Goal: Transaction & Acquisition: Obtain resource

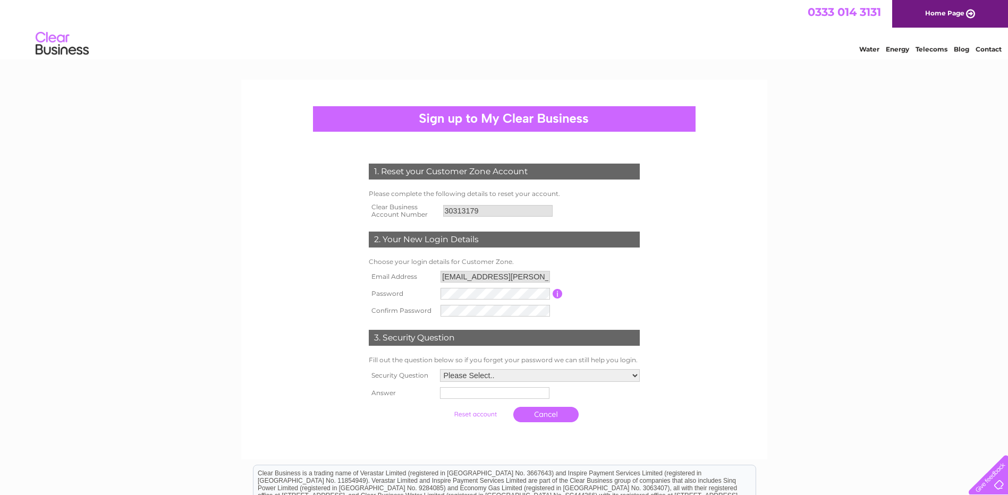
click at [639, 291] on td "Password must be at least 6 characters long" at bounding box center [602, 293] width 79 height 17
click at [524, 373] on select "Please Select.. In what town or city was your first job? In what town or city d…" at bounding box center [539, 376] width 201 height 14
select select "1"
click at [439, 370] on select "Please Select.. In what town or city was your first job? In what town or city d…" at bounding box center [539, 376] width 201 height 14
click at [488, 399] on input "text" at bounding box center [493, 395] width 109 height 12
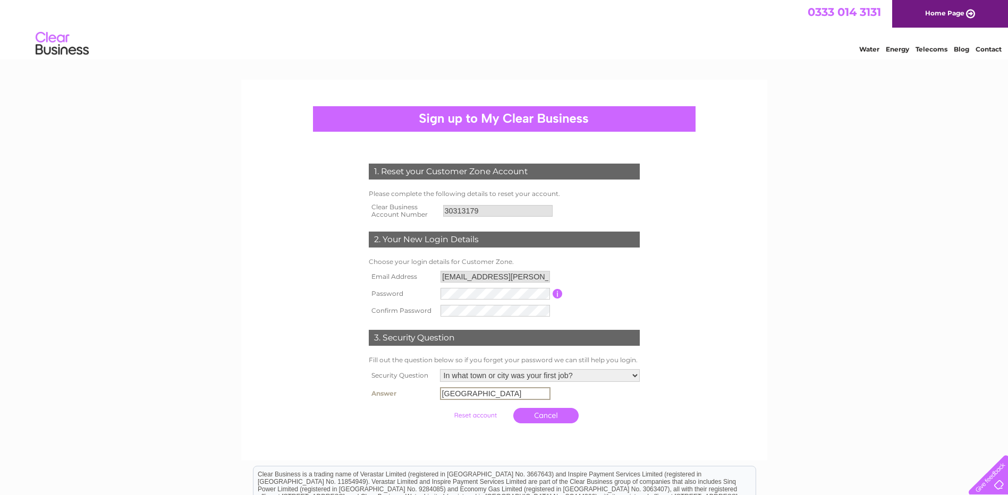
type input "Newcastle upon Tyne"
click at [754, 357] on form "1. Reset your Customer Zone Account Please complete the following details to re…" at bounding box center [504, 296] width 506 height 308
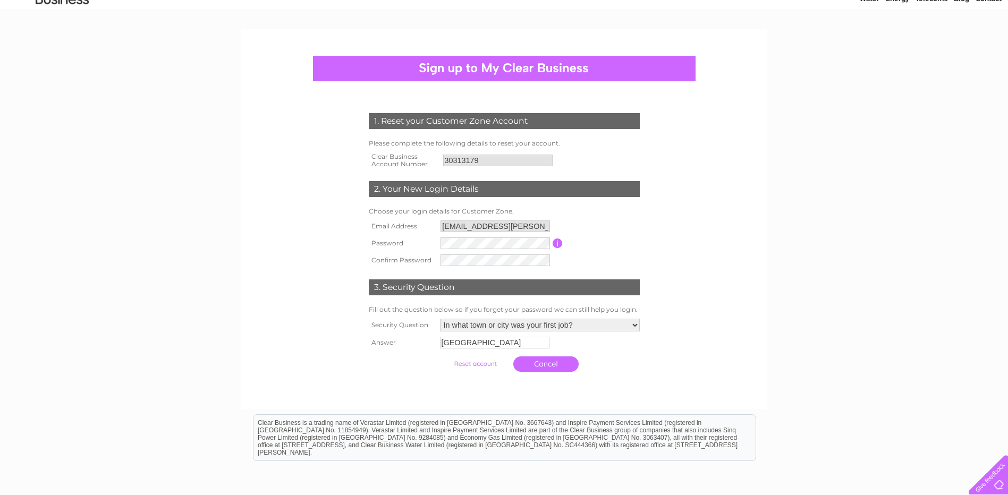
scroll to position [53, 0]
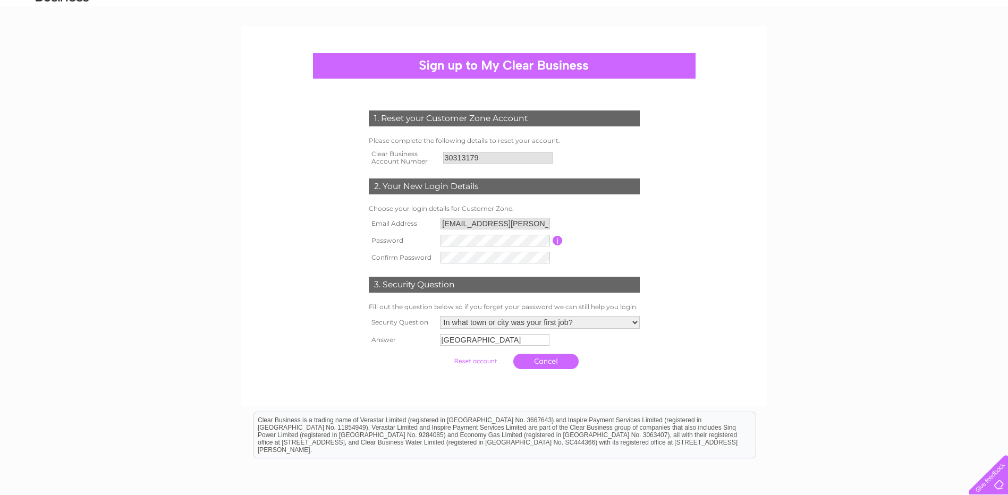
click at [556, 243] on input "button" at bounding box center [558, 241] width 10 height 10
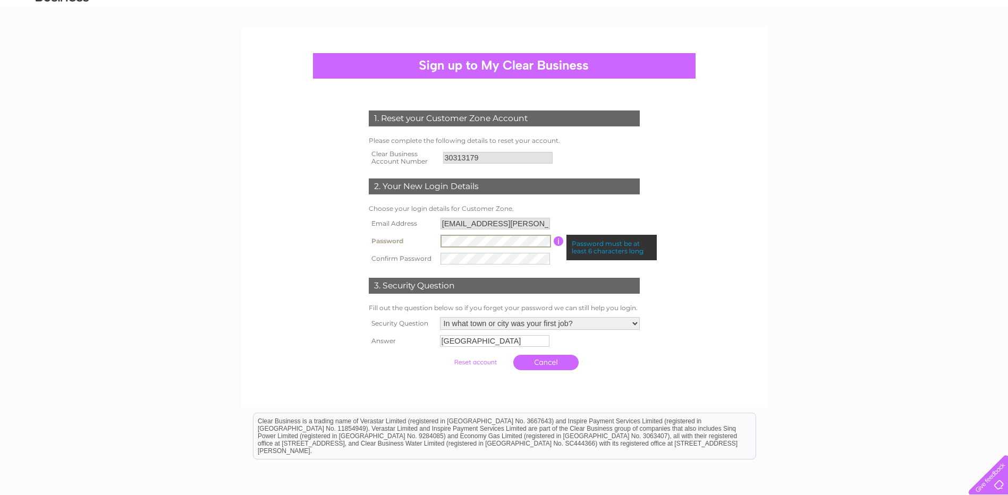
click at [400, 243] on tr "Password Password must be at least 6 characters long" at bounding box center [504, 241] width 276 height 18
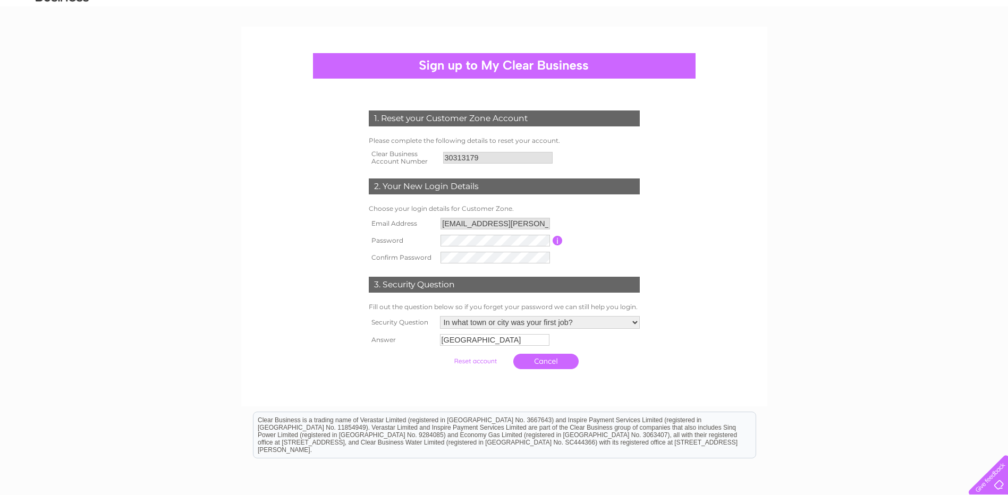
click at [654, 226] on div "1. Reset your Customer Zone Account Please complete the following details to re…" at bounding box center [504, 237] width 320 height 275
click at [428, 239] on tr "Password Password must be at least 6 characters long" at bounding box center [504, 241] width 276 height 18
click at [387, 241] on tr "Password Password must be at least 6 characters long" at bounding box center [504, 241] width 276 height 18
click at [667, 239] on form "1. Reset your Customer Zone Account Please complete the following details to re…" at bounding box center [504, 243] width 506 height 308
click at [277, 269] on form "1. Reset your Customer Zone Account Please complete the following details to re…" at bounding box center [504, 243] width 506 height 308
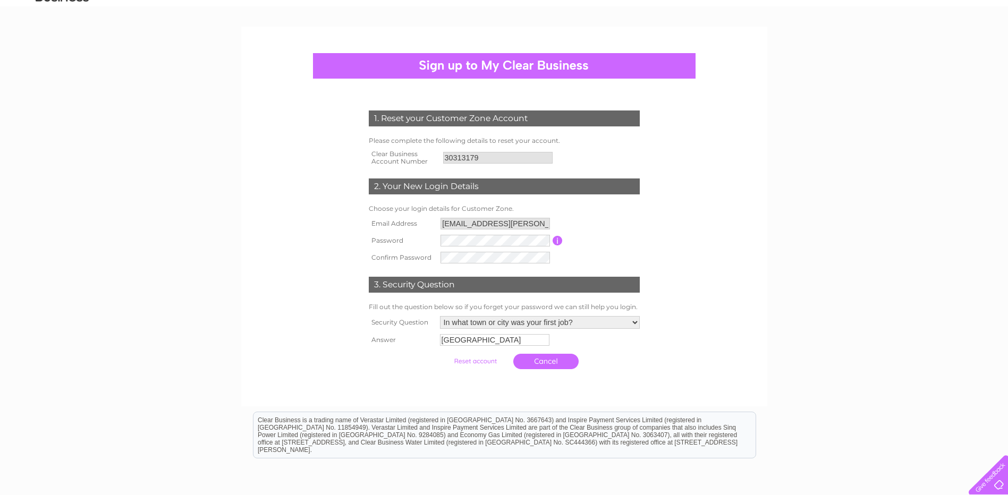
click at [557, 241] on input "button" at bounding box center [558, 241] width 10 height 10
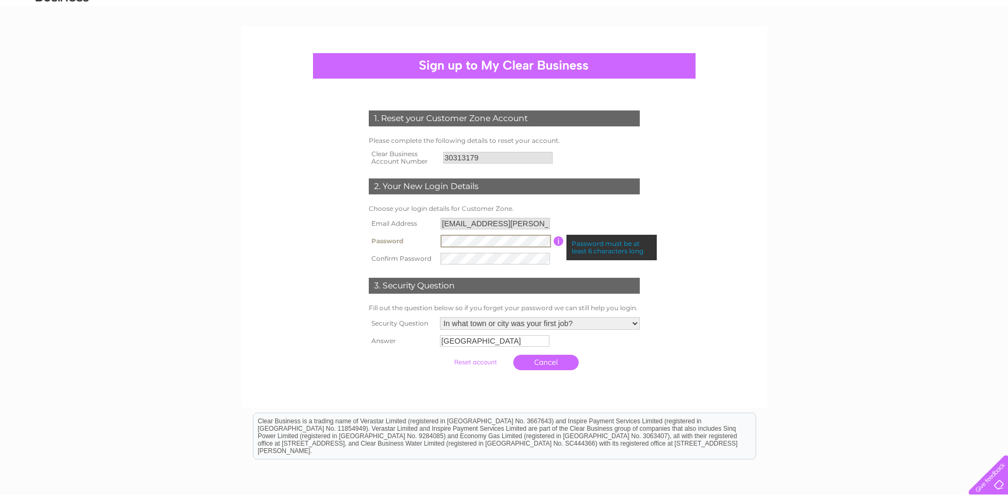
click at [415, 243] on tr "Password Password must be at least 6 characters long" at bounding box center [504, 241] width 276 height 18
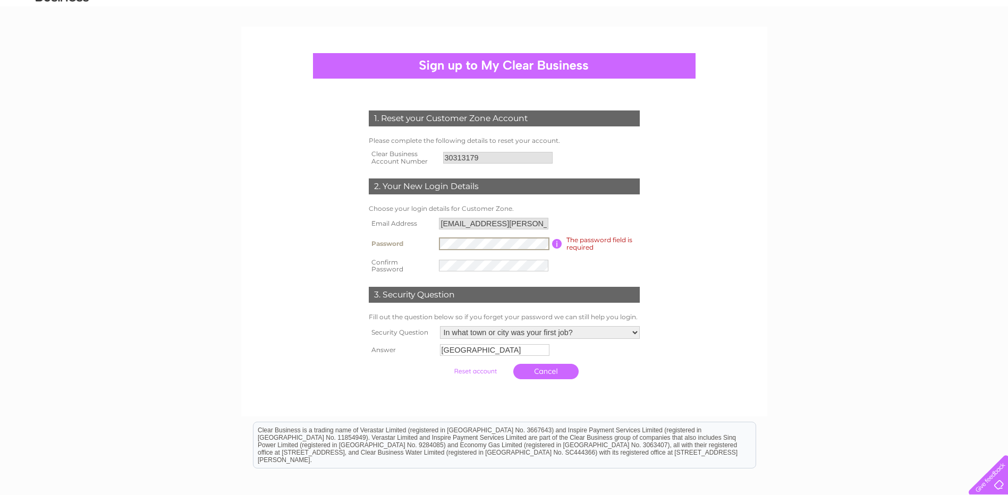
click at [697, 258] on form "1. Reset your Customer Zone Account Please complete the following details to re…" at bounding box center [504, 247] width 506 height 317
click at [383, 267] on tr "Confirm Password" at bounding box center [504, 266] width 276 height 21
click at [751, 258] on form "1. Reset your Customer Zone Account Please complete the following details to re…" at bounding box center [504, 247] width 506 height 317
click at [557, 246] on input "button" at bounding box center [557, 244] width 10 height 10
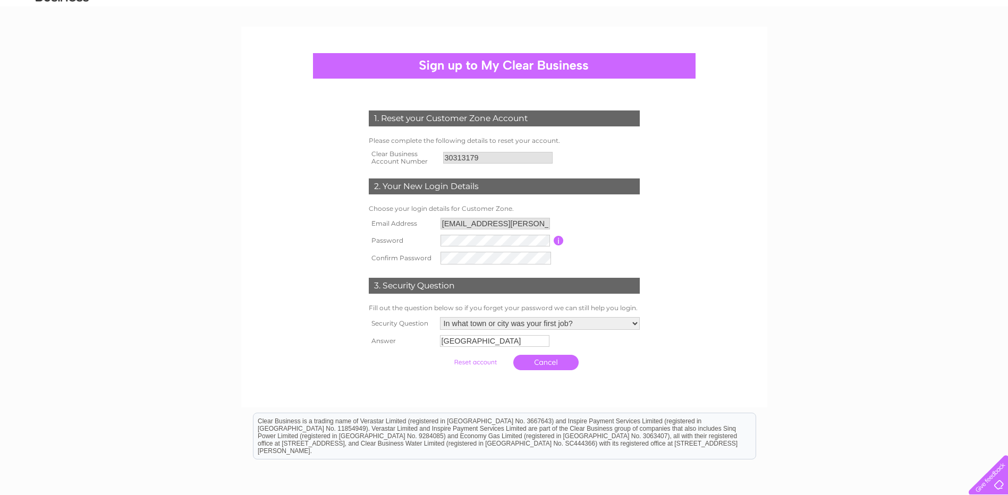
click at [627, 249] on td "Password must be at least 6 characters long" at bounding box center [603, 240] width 79 height 17
click at [673, 382] on form "1. Reset your Customer Zone Account Please complete the following details to re…" at bounding box center [504, 242] width 506 height 307
click at [519, 223] on input "utilities@greggs.co.uk" at bounding box center [495, 224] width 109 height 12
click at [559, 241] on input "button" at bounding box center [559, 242] width 10 height 10
click at [614, 218] on table "Email Address utilities@greggs.co.uk Password Password must be at least 6 chara…" at bounding box center [504, 240] width 276 height 51
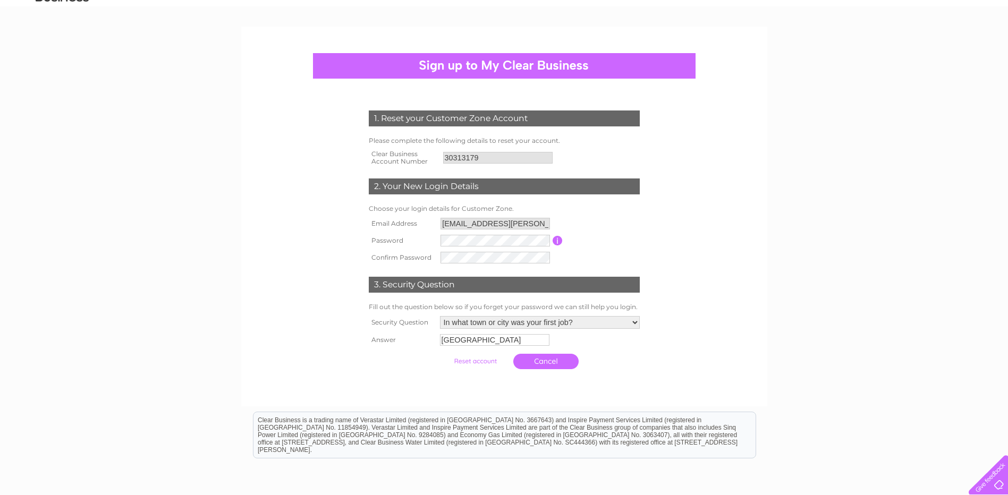
drag, startPoint x: 584, startPoint y: 250, endPoint x: 578, endPoint y: 243, distance: 8.7
click at [584, 250] on table "Email Address utilities@greggs.co.uk Password Password must be at least 6 chara…" at bounding box center [504, 240] width 276 height 51
click at [484, 364] on input "submit" at bounding box center [475, 361] width 65 height 15
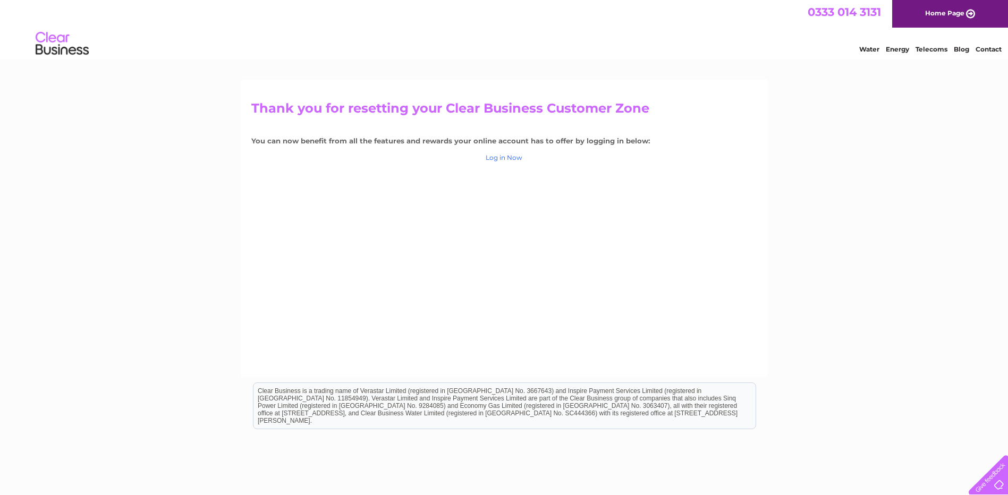
click at [503, 157] on link "Log in Now" at bounding box center [504, 158] width 37 height 8
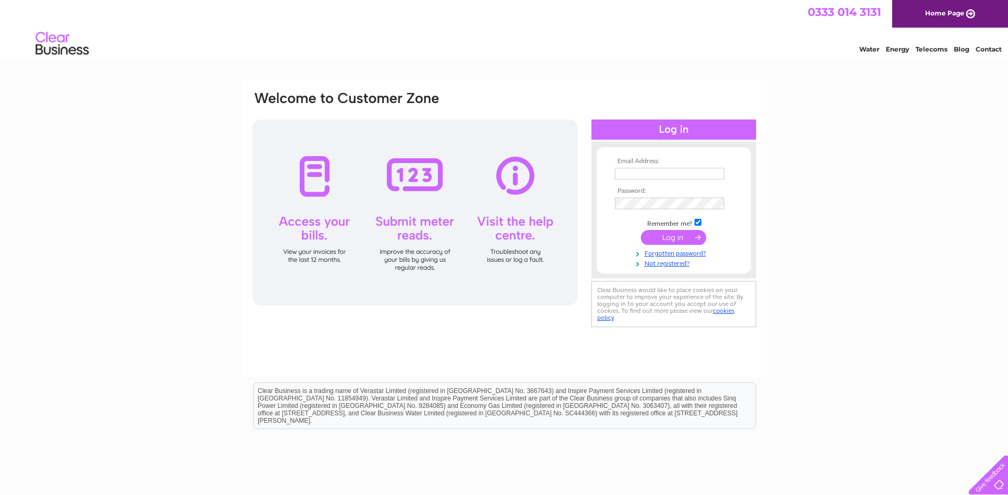
type input "utilities@greggs.co.uk"
click at [315, 227] on div at bounding box center [414, 213] width 325 height 186
click at [314, 201] on div at bounding box center [414, 213] width 325 height 186
click at [694, 234] on input "submit" at bounding box center [673, 237] width 65 height 15
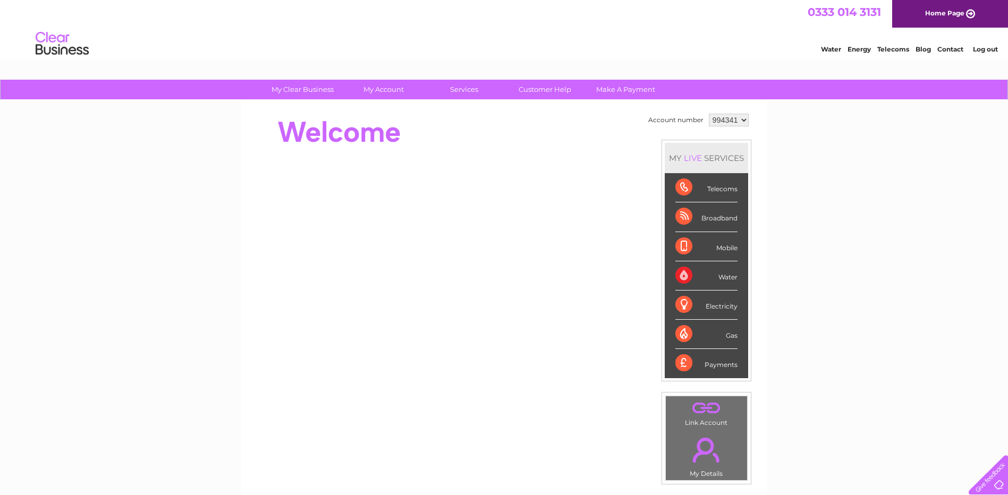
click at [721, 278] on div "Water" at bounding box center [706, 275] width 62 height 29
click at [682, 278] on div "Water" at bounding box center [706, 275] width 62 height 29
click at [729, 277] on div "Water" at bounding box center [706, 275] width 62 height 29
click at [683, 274] on div "Water" at bounding box center [706, 275] width 62 height 29
click at [744, 121] on select "994341" at bounding box center [729, 120] width 40 height 13
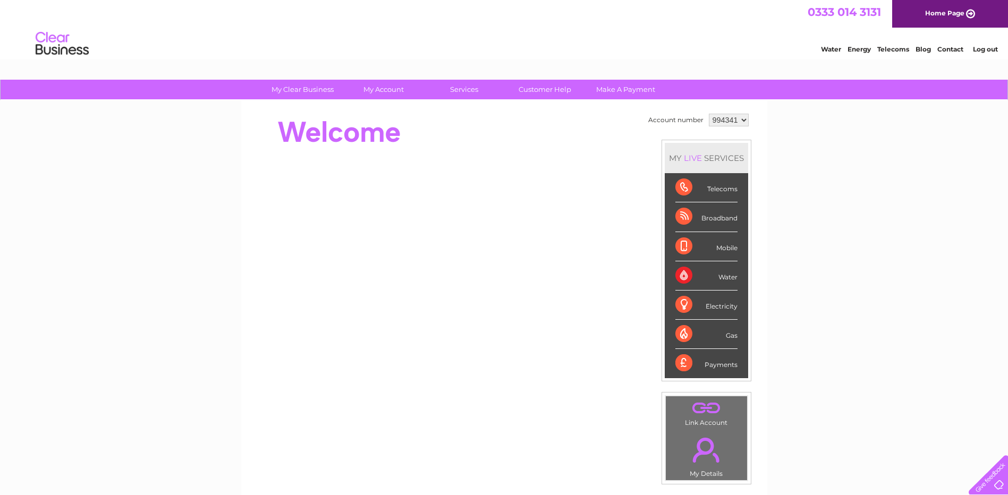
click at [744, 121] on select "994341" at bounding box center [729, 120] width 40 height 13
click at [671, 280] on li "Water" at bounding box center [706, 275] width 83 height 29
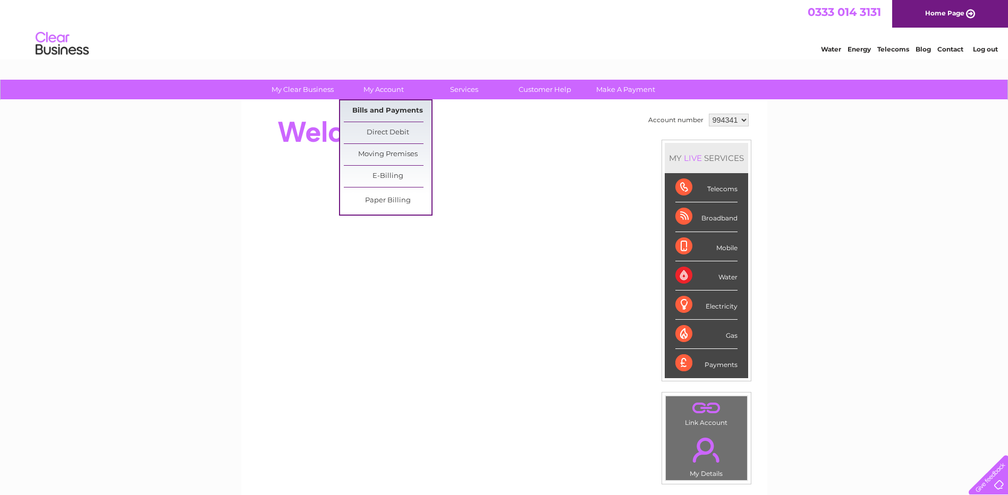
click at [388, 109] on link "Bills and Payments" at bounding box center [388, 110] width 88 height 21
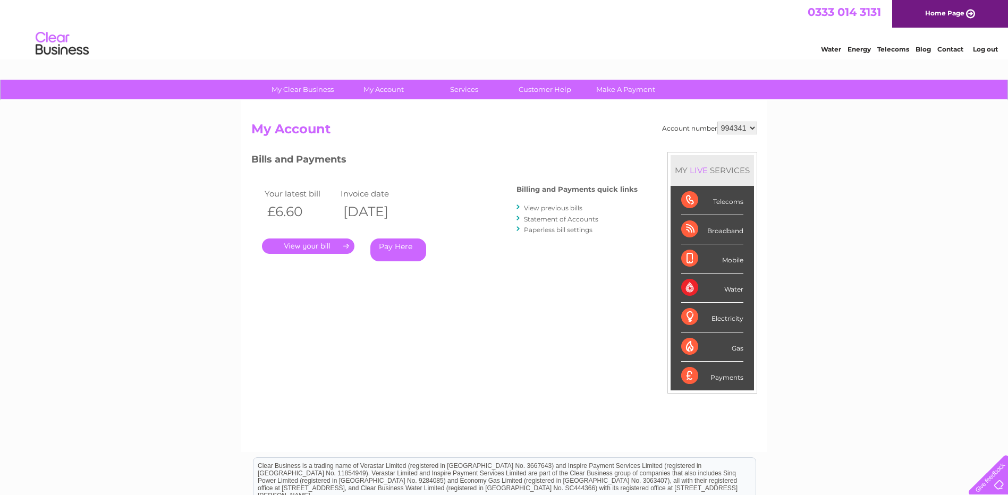
click at [751, 128] on select "994341" at bounding box center [737, 128] width 40 height 13
click at [337, 241] on link "." at bounding box center [308, 246] width 92 height 15
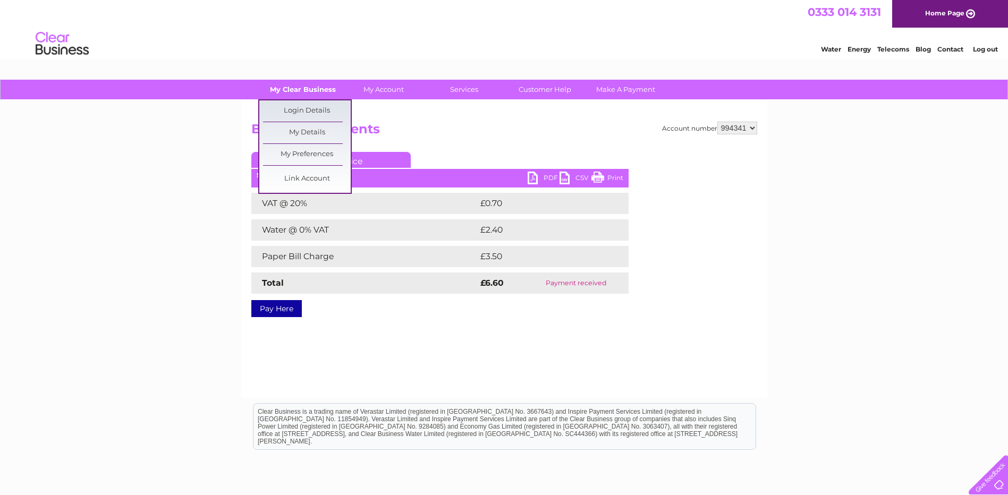
click at [331, 87] on link "My Clear Business" at bounding box center [303, 90] width 88 height 20
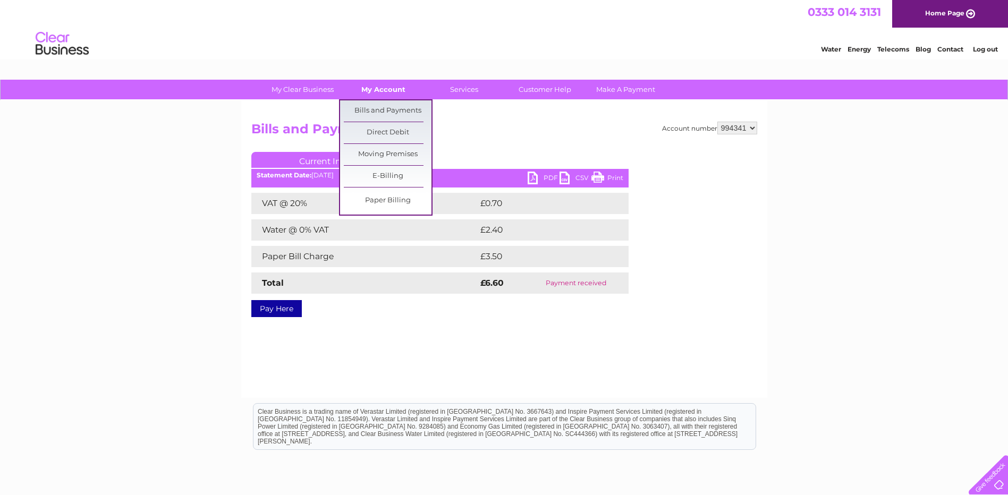
click at [368, 87] on link "My Account" at bounding box center [384, 90] width 88 height 20
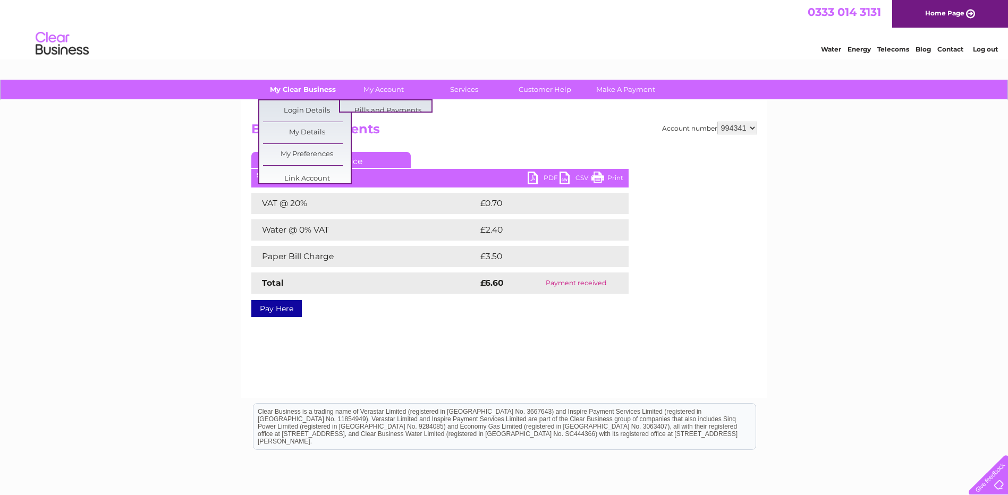
click at [318, 87] on link "My Clear Business" at bounding box center [303, 90] width 88 height 20
click at [302, 176] on link "Link Account" at bounding box center [307, 178] width 88 height 21
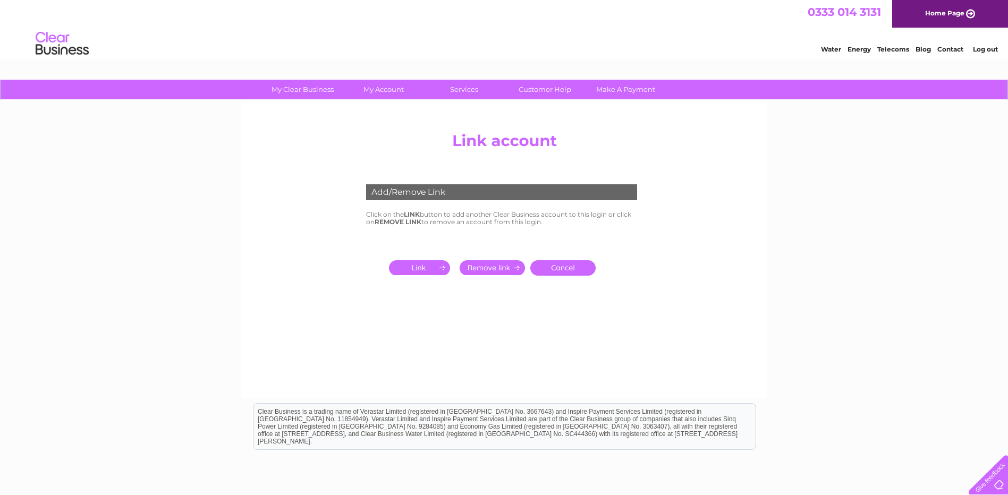
click at [414, 271] on input "submit" at bounding box center [421, 267] width 65 height 15
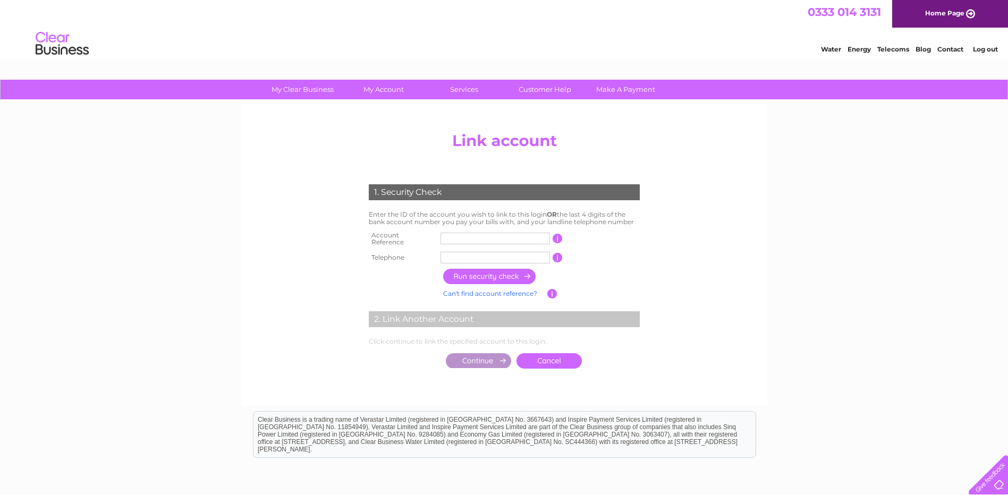
click at [474, 242] on input "text" at bounding box center [495, 239] width 109 height 12
type input "30313179"
click at [515, 259] on input "text" at bounding box center [495, 258] width 109 height 12
type input "01912817721"
click at [531, 272] on input "button" at bounding box center [490, 276] width 94 height 15
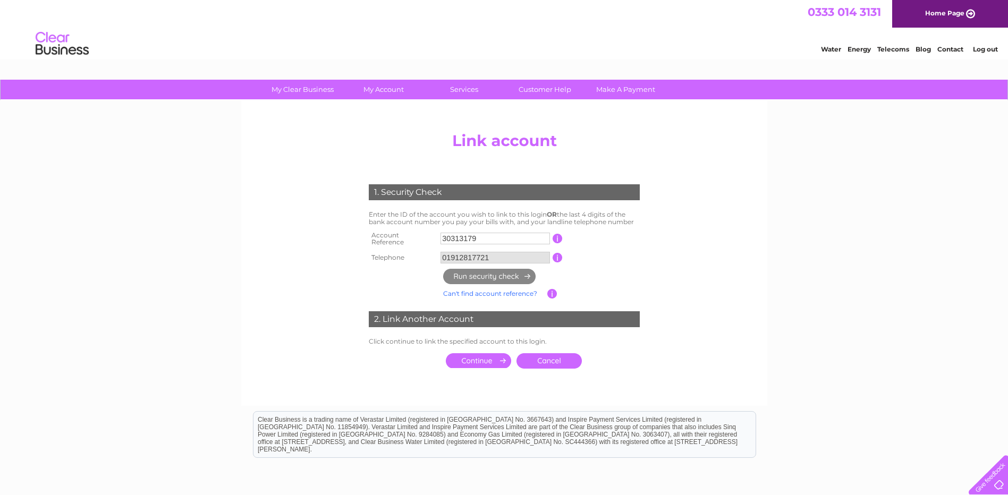
click at [485, 358] on input "submit" at bounding box center [478, 360] width 65 height 15
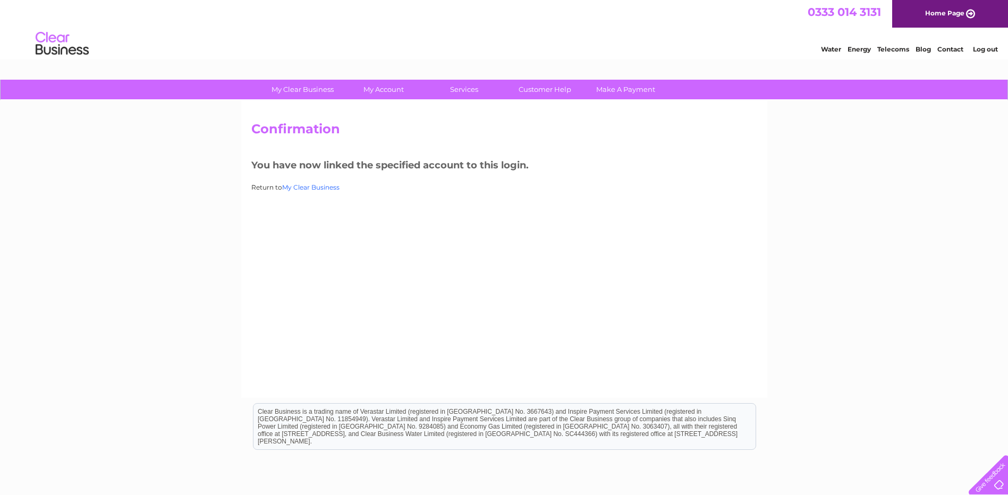
click at [297, 187] on link "My Clear Business" at bounding box center [310, 187] width 57 height 8
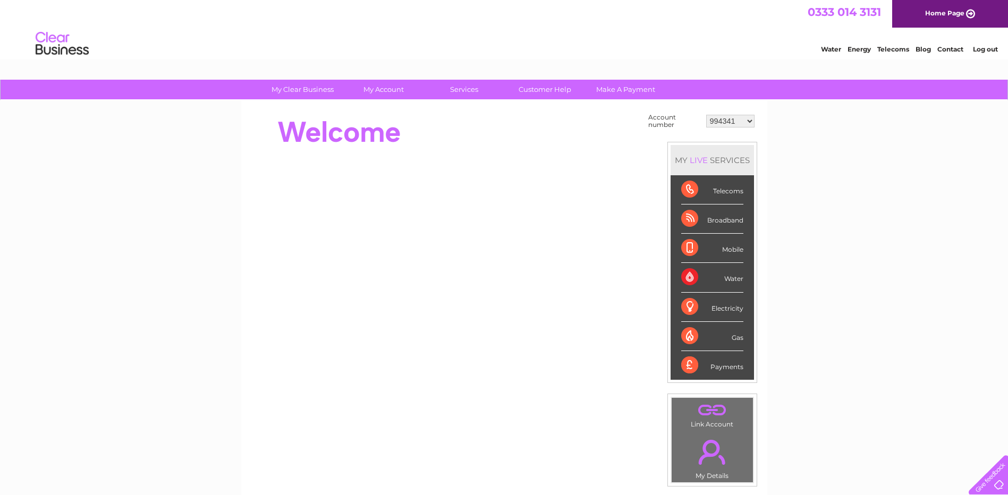
click at [689, 278] on div "Water" at bounding box center [712, 277] width 62 height 29
click at [750, 121] on select "994341 30313179" at bounding box center [730, 121] width 48 height 13
select select "30313179"
click at [706, 115] on select "994341 30313179" at bounding box center [730, 121] width 48 height 13
click at [695, 275] on div "Water" at bounding box center [712, 277] width 62 height 29
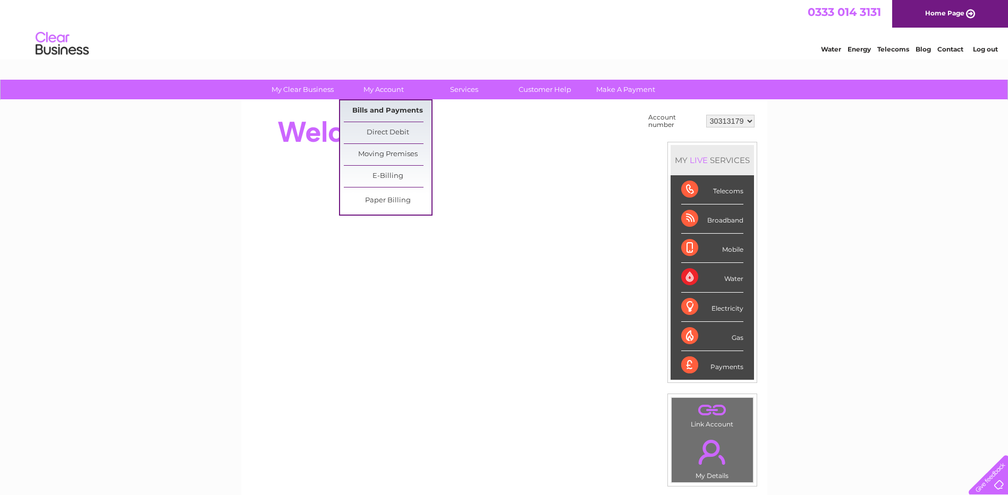
click at [390, 114] on link "Bills and Payments" at bounding box center [388, 110] width 88 height 21
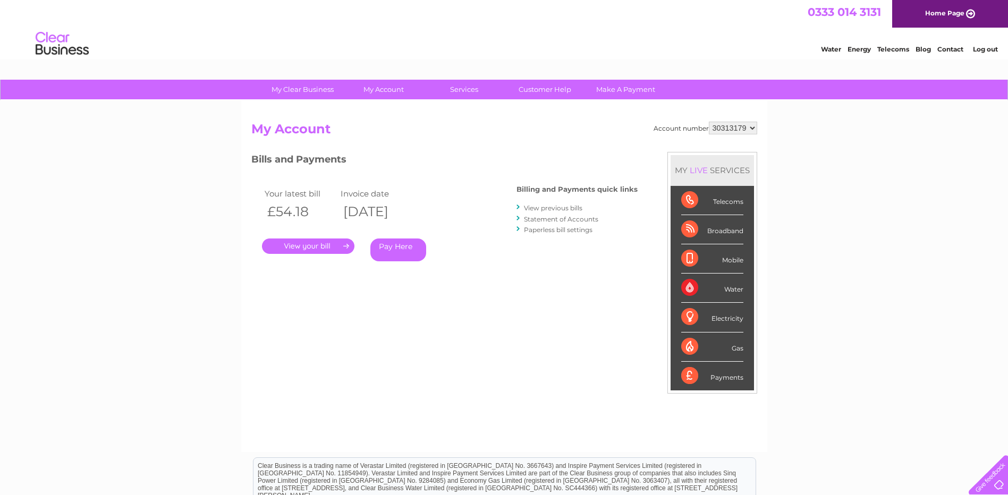
click at [550, 210] on link "View previous bills" at bounding box center [553, 208] width 58 height 8
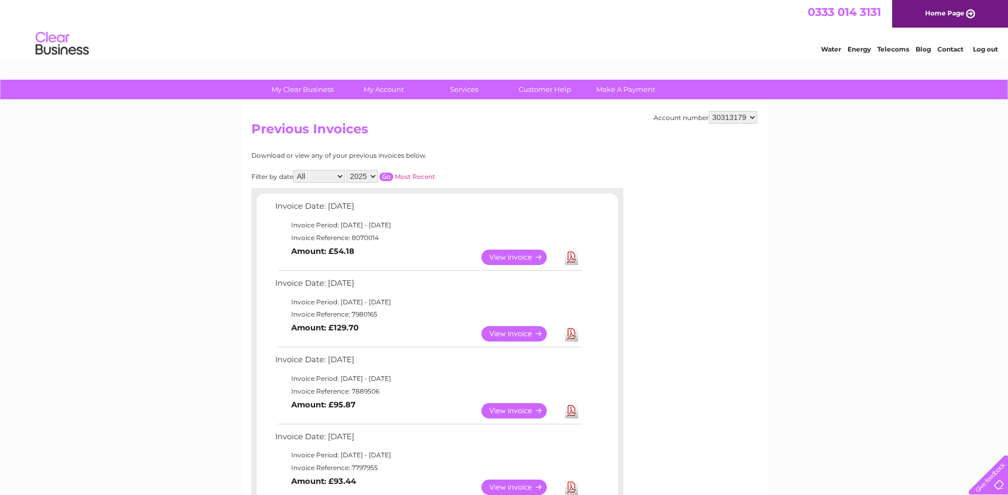
click at [570, 257] on link "Download" at bounding box center [571, 257] width 13 height 15
click at [571, 335] on link "Download" at bounding box center [571, 333] width 13 height 15
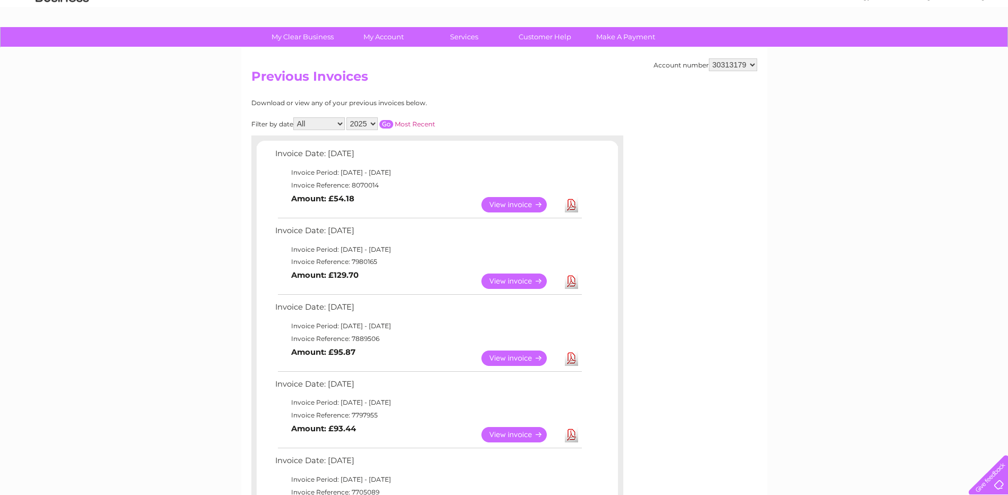
scroll to position [53, 0]
click at [570, 361] on link "Download" at bounding box center [571, 357] width 13 height 15
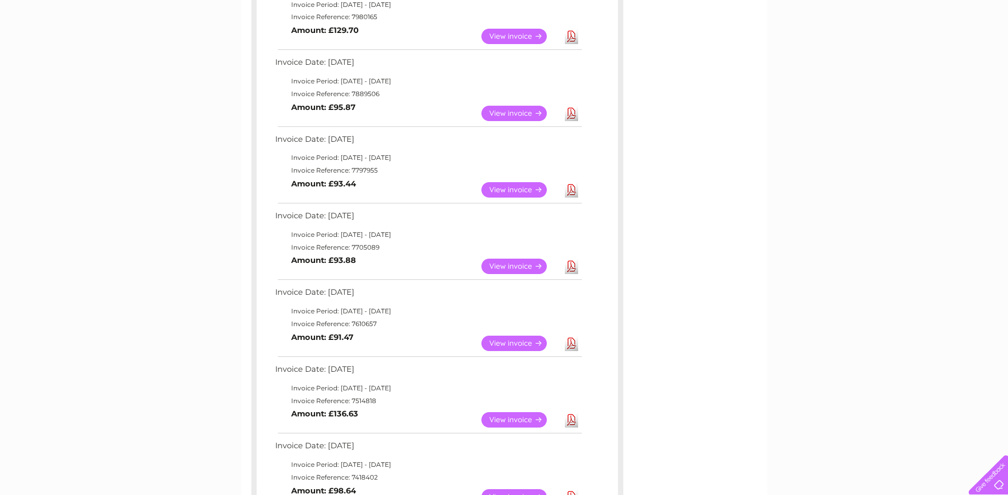
scroll to position [319, 0]
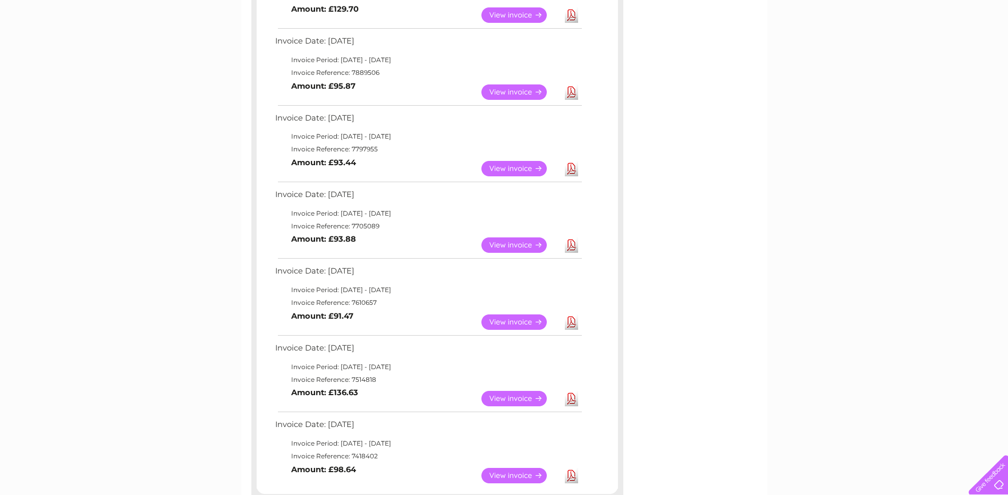
click at [573, 170] on link "Download" at bounding box center [571, 168] width 13 height 15
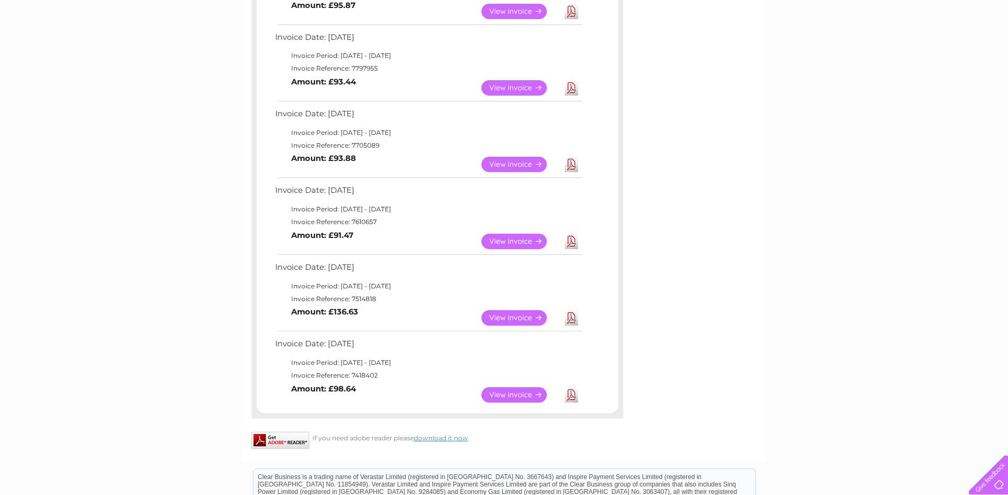
scroll to position [425, 0]
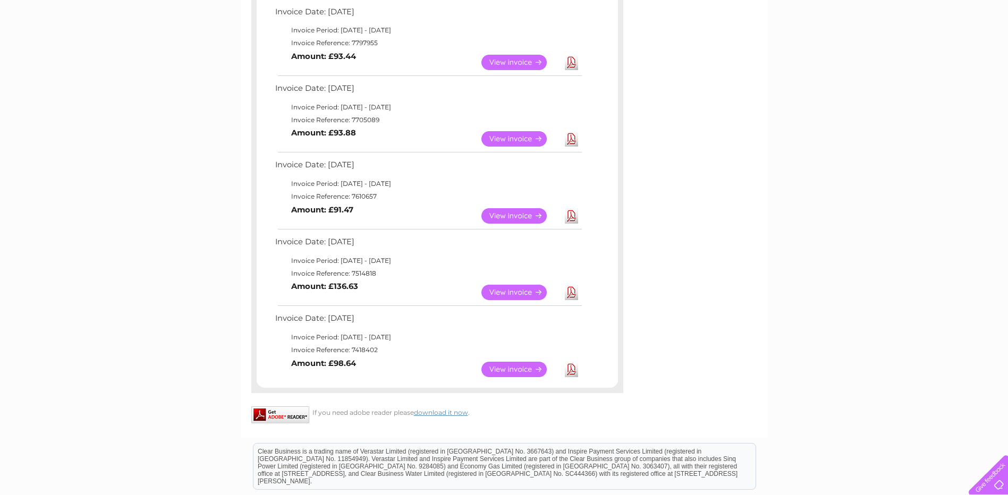
click at [573, 136] on link "Download" at bounding box center [571, 138] width 13 height 15
click at [502, 216] on link "View" at bounding box center [521, 215] width 78 height 15
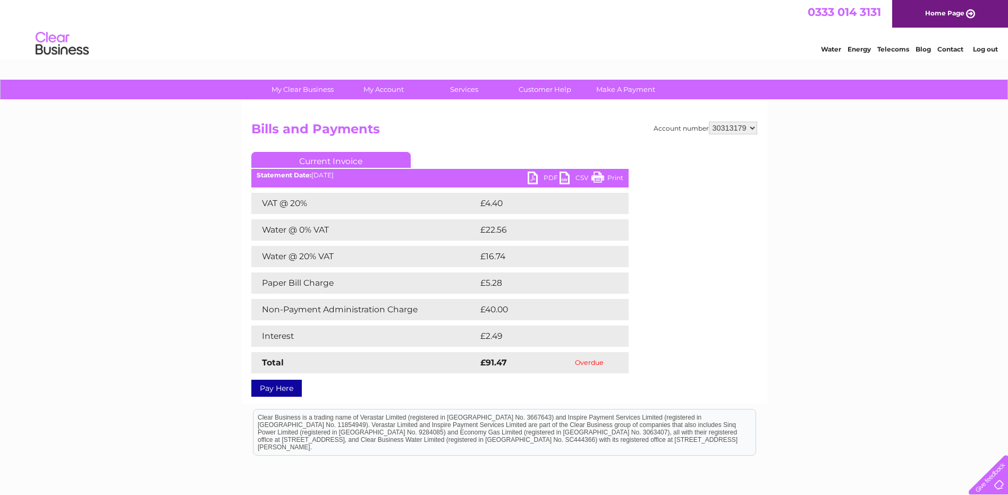
click at [536, 176] on link "PDF" at bounding box center [544, 179] width 32 height 15
click at [738, 131] on select "994341 30313179" at bounding box center [733, 128] width 48 height 13
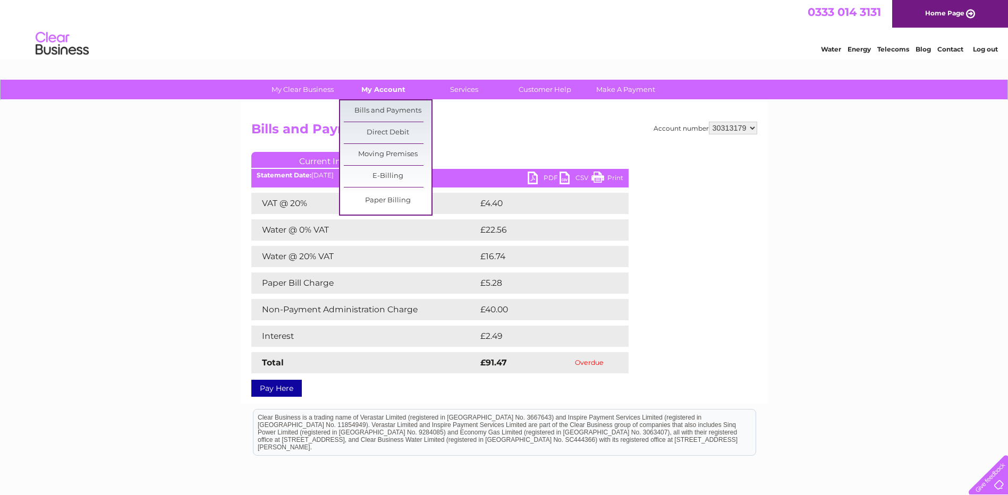
click at [383, 92] on link "My Account" at bounding box center [384, 90] width 88 height 20
click at [387, 106] on link "Bills and Payments" at bounding box center [388, 110] width 88 height 21
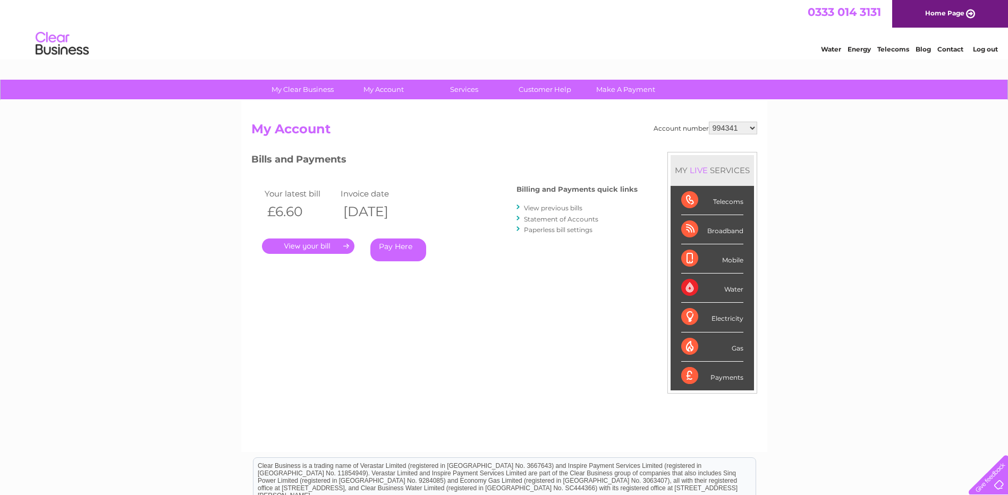
click at [754, 131] on select "994341 30313179" at bounding box center [733, 128] width 48 height 13
select select "30313179"
click at [709, 122] on select "994341 30313179" at bounding box center [733, 128] width 48 height 13
click at [572, 208] on link "View previous bills" at bounding box center [553, 208] width 58 height 8
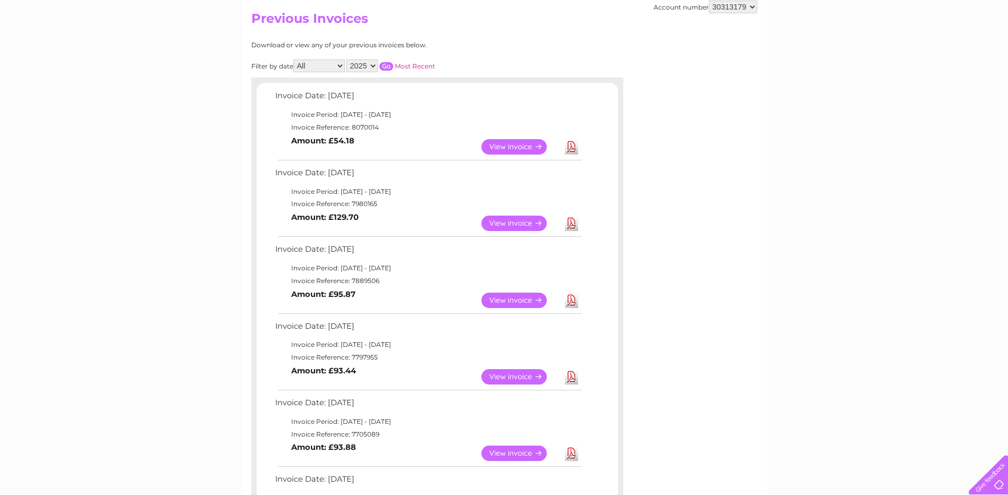
scroll to position [425, 0]
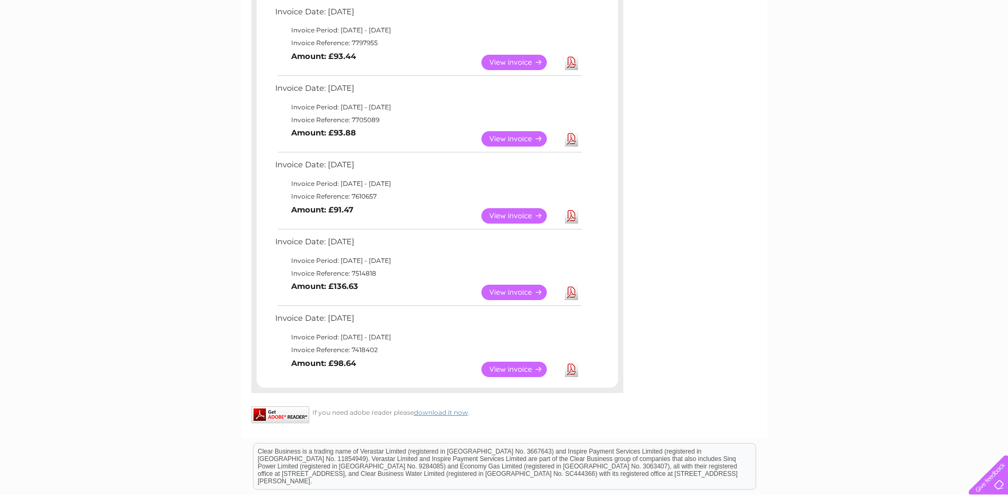
click at [573, 292] on link "Download" at bounding box center [571, 292] width 13 height 15
click at [572, 376] on link "Download" at bounding box center [571, 369] width 13 height 15
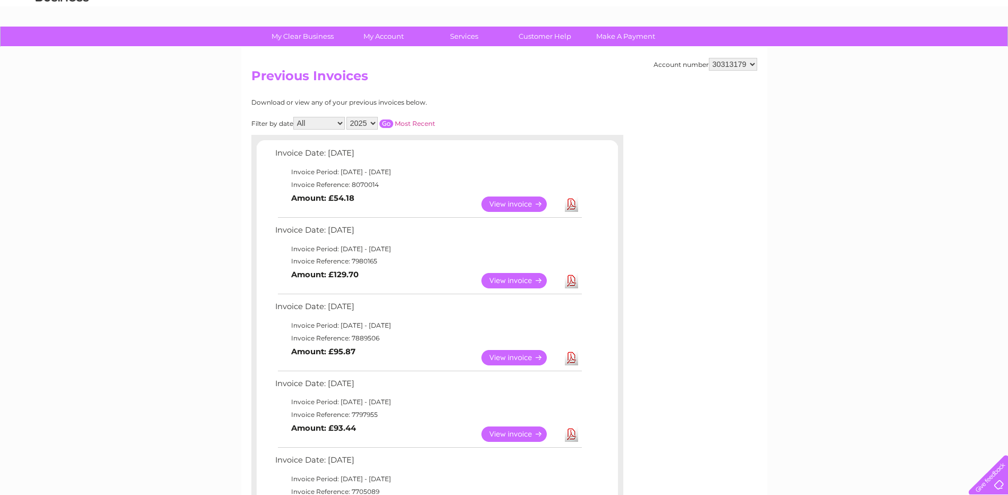
click at [410, 123] on link "Most Recent" at bounding box center [415, 124] width 40 height 8
